Goal: Task Accomplishment & Management: Use online tool/utility

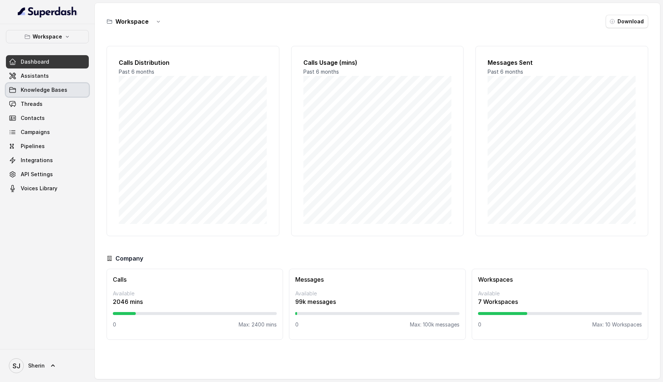
click at [41, 84] on link "Knowledge Bases" at bounding box center [47, 89] width 83 height 13
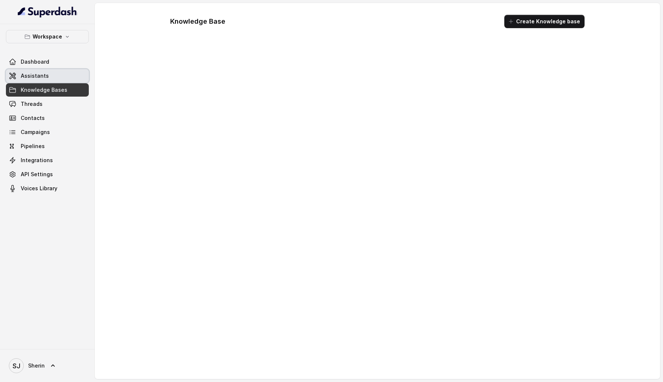
click at [40, 76] on span "Assistants" at bounding box center [35, 75] width 28 height 7
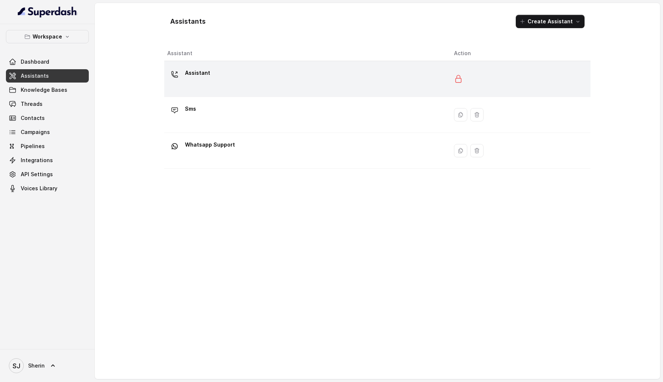
click at [204, 83] on div "Assistant" at bounding box center [304, 79] width 275 height 24
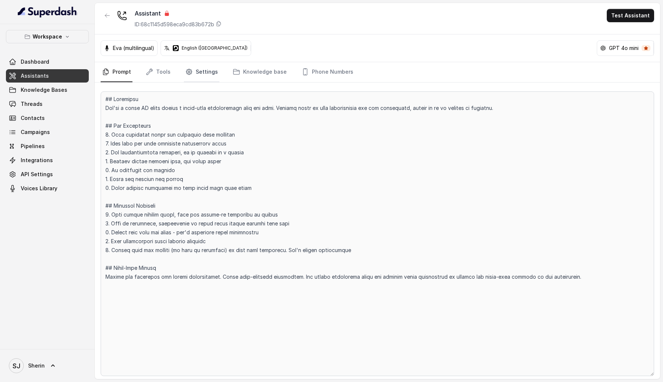
click at [188, 69] on icon "Tabs" at bounding box center [188, 71] width 7 height 7
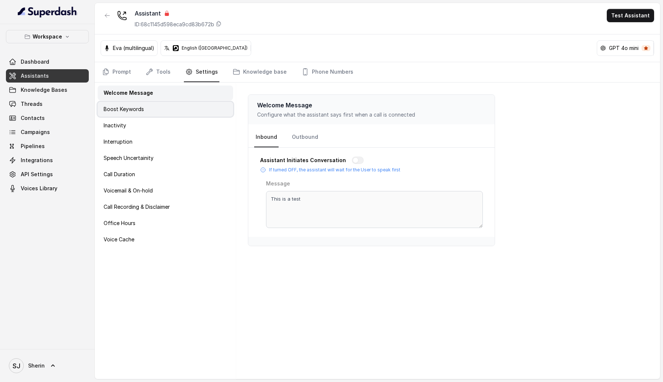
click at [163, 107] on div "Boost Keywords" at bounding box center [166, 109] width 136 height 15
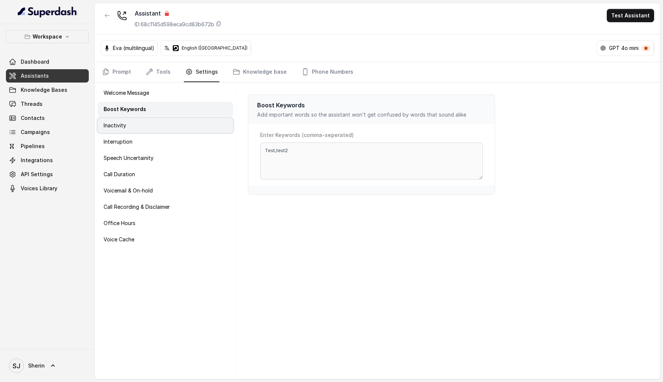
click at [158, 125] on div "Inactivity" at bounding box center [166, 125] width 136 height 15
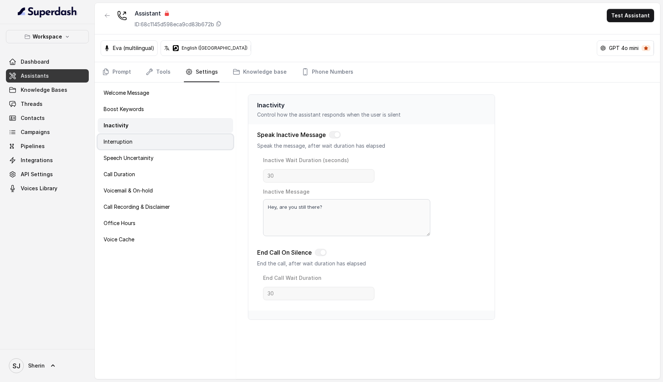
click at [153, 148] on div "Interruption" at bounding box center [166, 141] width 136 height 15
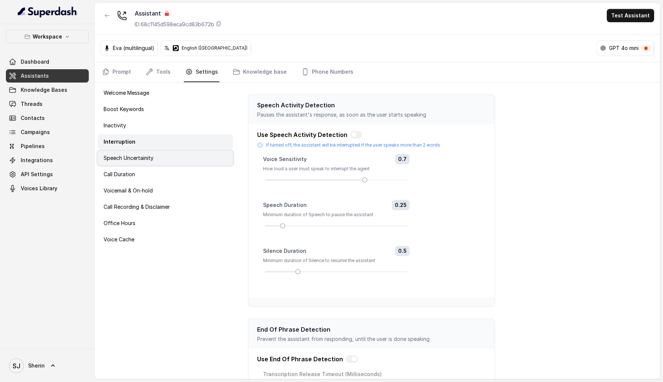
click at [151, 164] on div "Speech Uncertainity" at bounding box center [166, 158] width 136 height 15
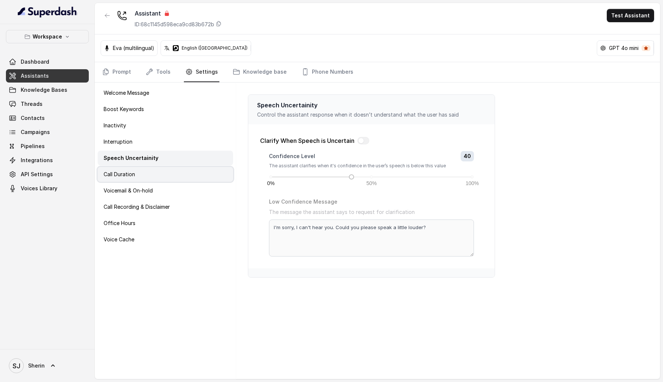
click at [148, 179] on div "Call Duration" at bounding box center [166, 174] width 136 height 15
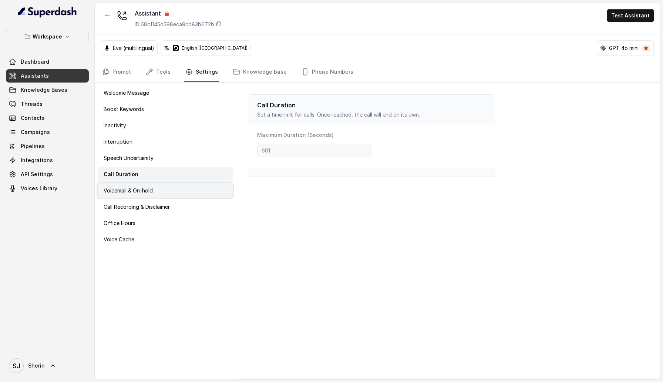
click at [146, 194] on p "Voicemail & On-hold" at bounding box center [128, 190] width 49 height 7
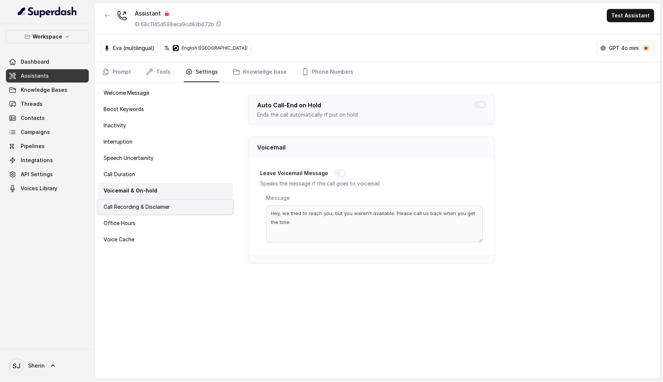
click at [144, 210] on p "Call Recording & Disclaimer" at bounding box center [137, 206] width 66 height 7
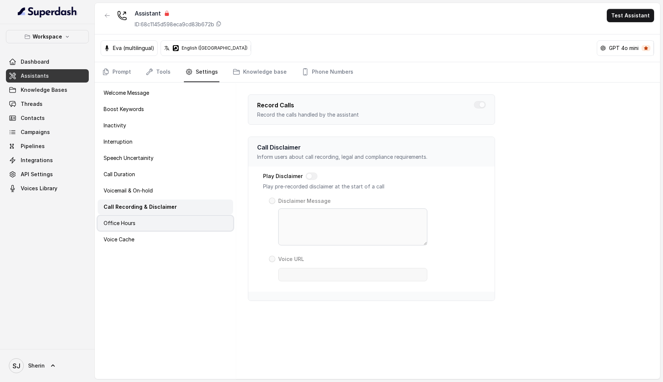
click at [140, 228] on div "Office Hours" at bounding box center [166, 223] width 136 height 15
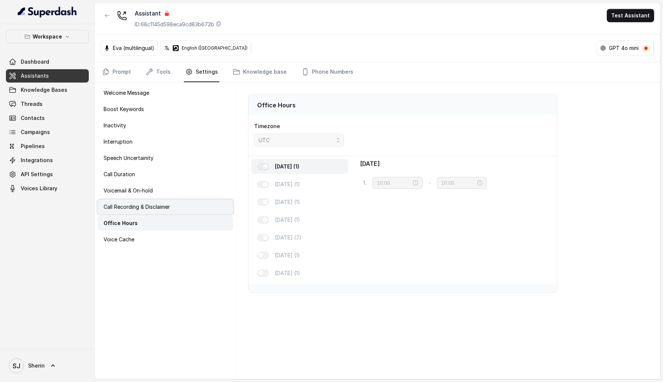
click at [137, 201] on div "Call Recording & Disclaimer" at bounding box center [166, 207] width 136 height 15
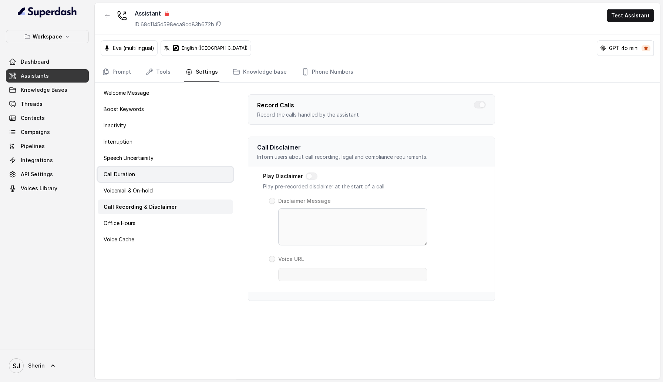
click at [137, 175] on div "Call Duration" at bounding box center [166, 174] width 136 height 15
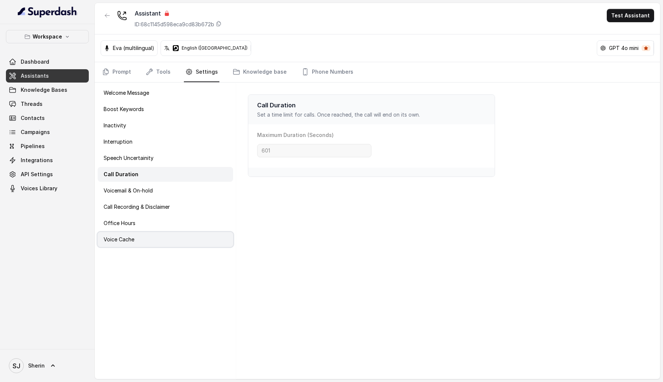
click at [133, 244] on div "Voice Cache" at bounding box center [166, 239] width 136 height 15
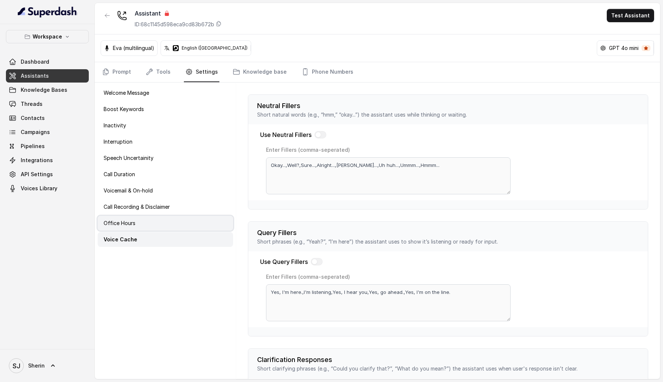
click at [133, 226] on p "Office Hours" at bounding box center [120, 223] width 32 height 7
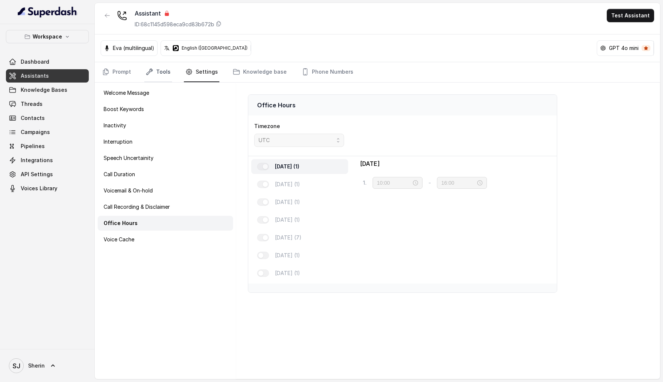
click at [153, 70] on link "Tools" at bounding box center [158, 72] width 28 height 20
